Goal: Find specific page/section: Find specific page/section

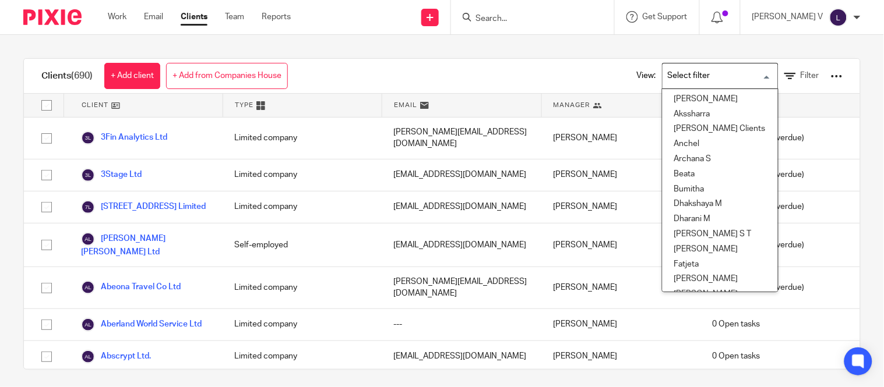
click at [709, 73] on input "Search for option" at bounding box center [718, 76] width 108 height 20
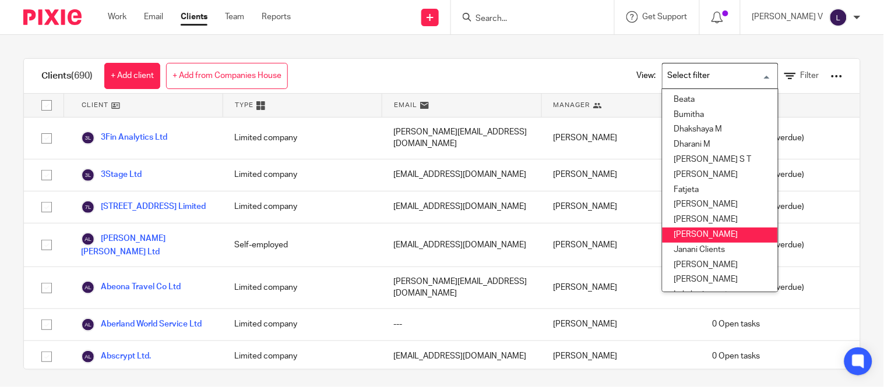
scroll to position [89, 0]
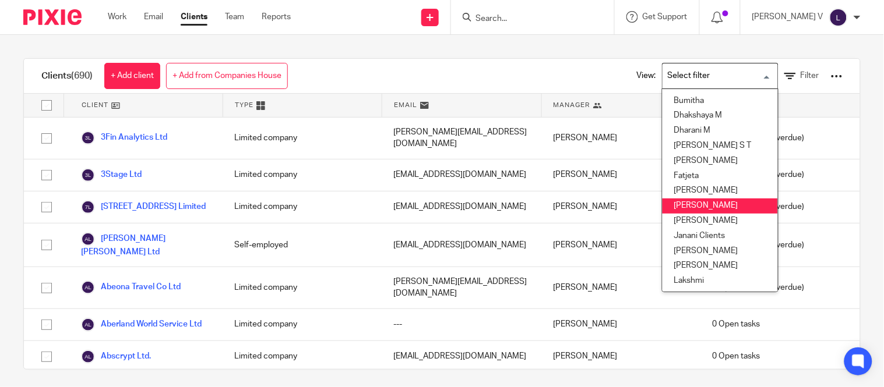
click at [689, 206] on li "[PERSON_NAME]" at bounding box center [720, 206] width 115 height 15
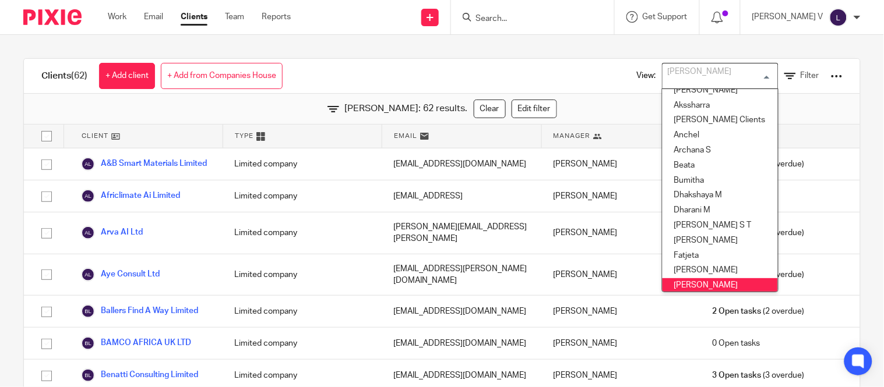
click at [666, 73] on div "[PERSON_NAME]" at bounding box center [718, 75] width 110 height 23
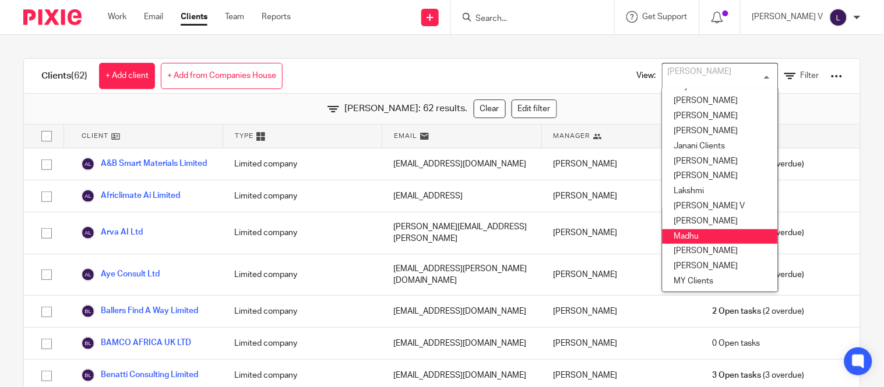
scroll to position [213, 0]
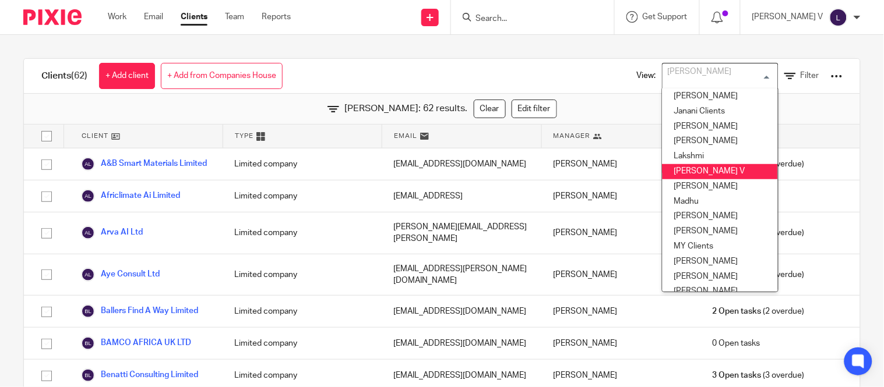
click at [676, 167] on li "[PERSON_NAME] V" at bounding box center [720, 171] width 115 height 15
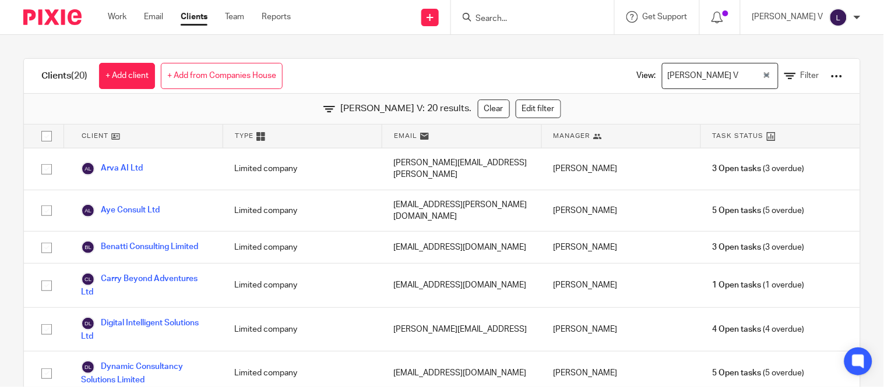
click at [688, 64] on div "[PERSON_NAME] V" at bounding box center [713, 75] width 100 height 23
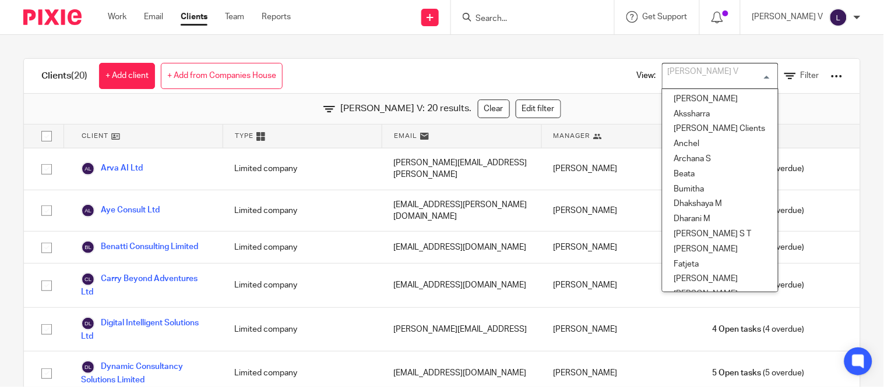
scroll to position [100, 0]
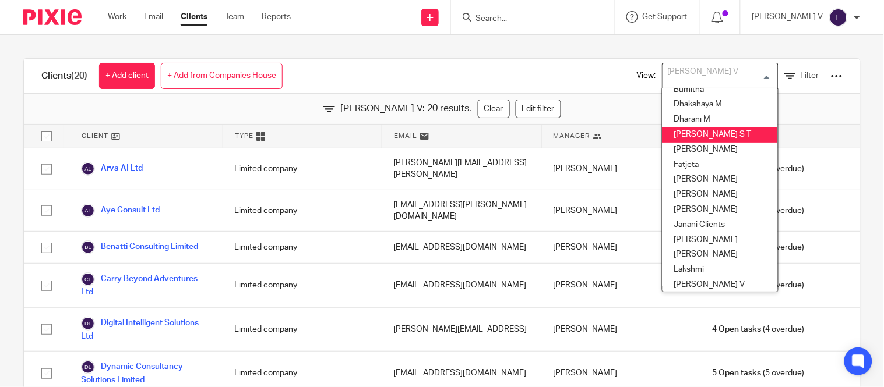
click at [670, 130] on li "[PERSON_NAME] S T" at bounding box center [720, 135] width 115 height 15
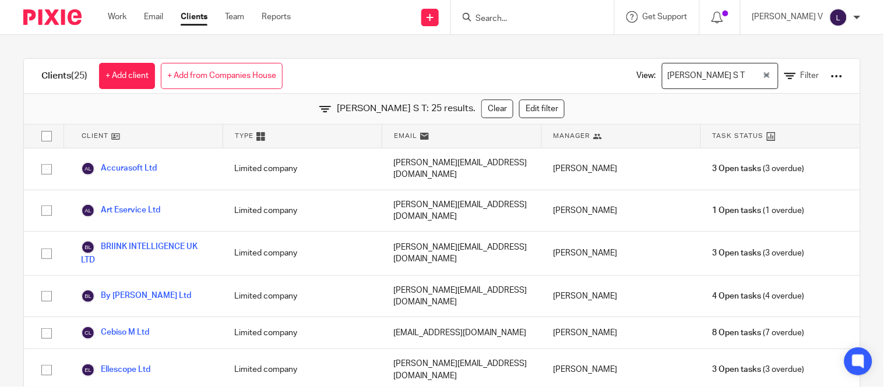
click at [685, 84] on div "[PERSON_NAME] S T" at bounding box center [713, 75] width 100 height 23
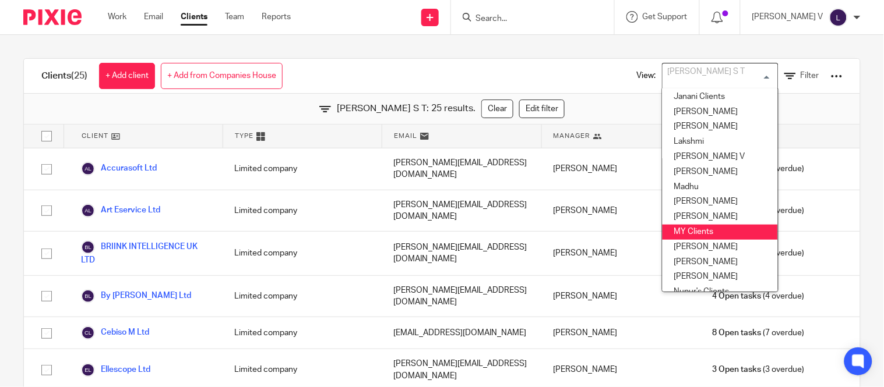
scroll to position [175, 1]
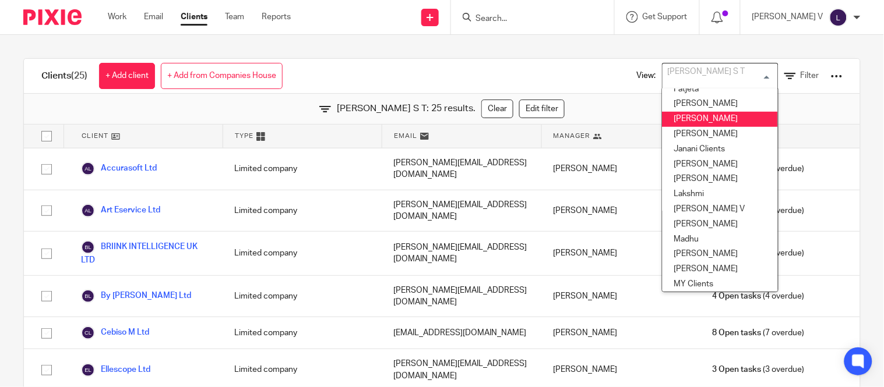
click at [694, 126] on li "[PERSON_NAME]" at bounding box center [720, 119] width 115 height 15
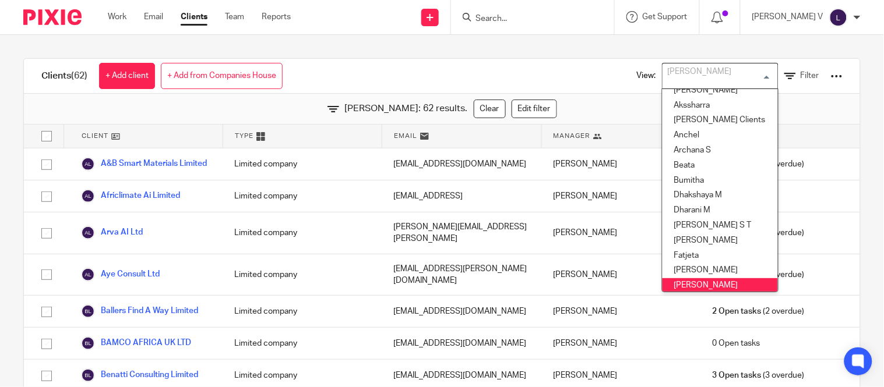
click at [703, 76] on input "Search for option" at bounding box center [718, 76] width 108 height 20
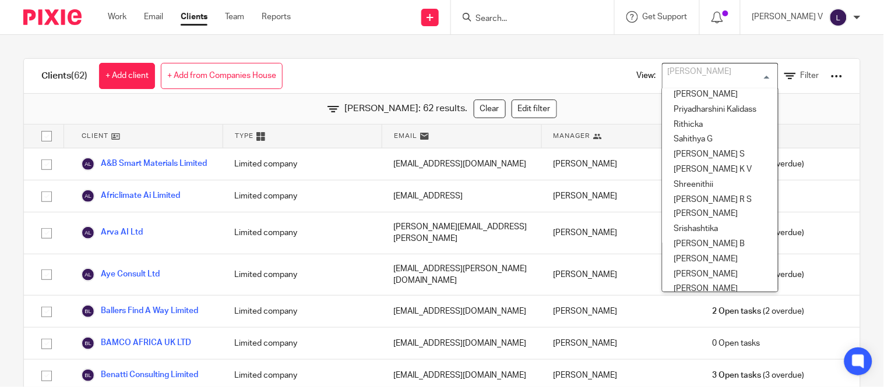
scroll to position [441, 7]
click at [690, 239] on li "[PERSON_NAME] B" at bounding box center [720, 244] width 115 height 15
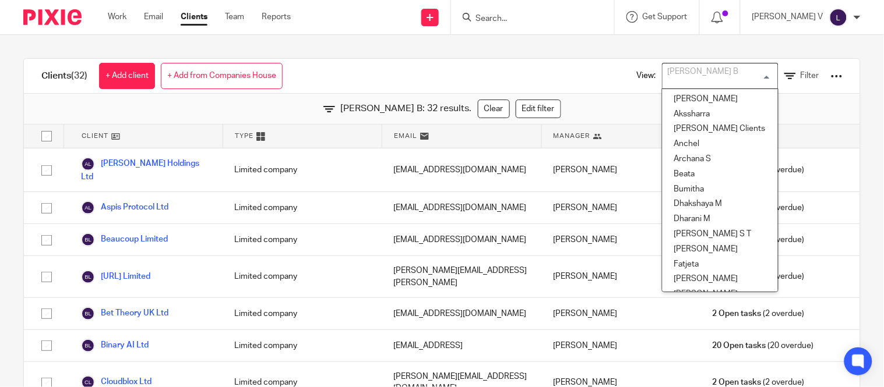
click at [690, 83] on div "[PERSON_NAME] B" at bounding box center [718, 75] width 110 height 23
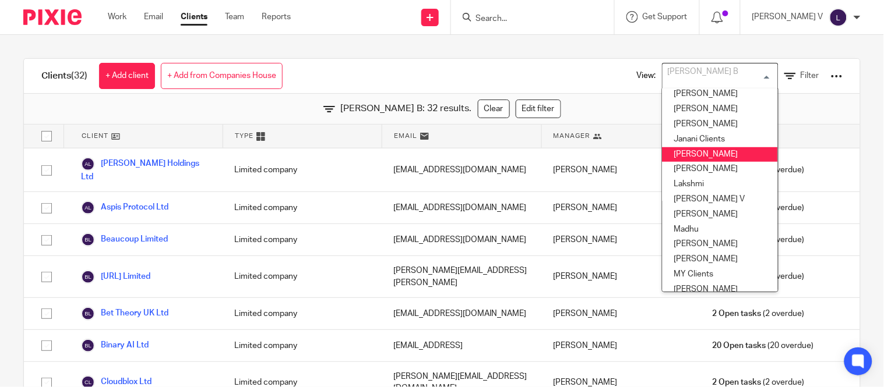
scroll to position [173, 0]
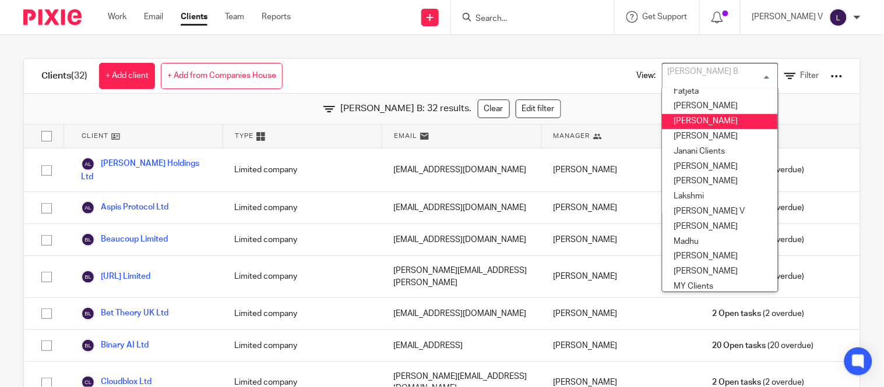
click at [676, 121] on li "[PERSON_NAME]" at bounding box center [720, 121] width 115 height 15
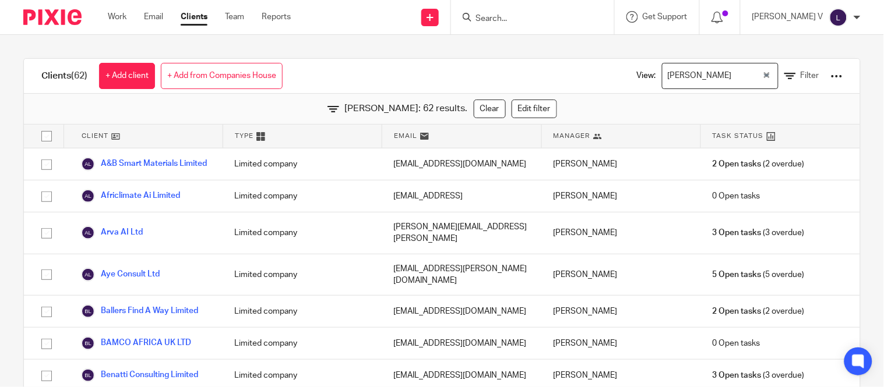
click at [602, 67] on div "View: [PERSON_NAME] Loading... Filter" at bounding box center [731, 76] width 258 height 34
